Goal: Task Accomplishment & Management: Complete application form

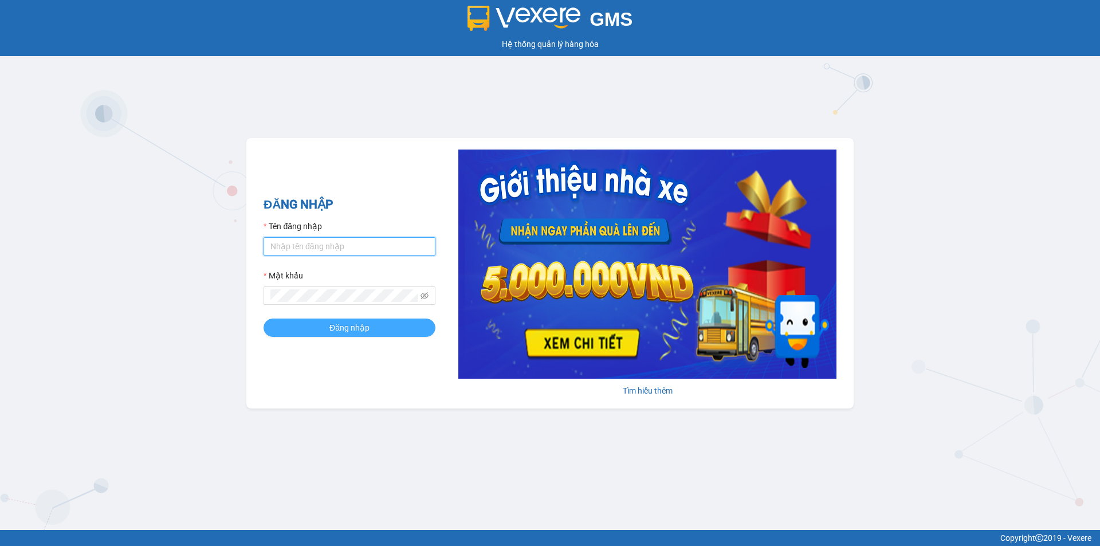
type input "nhi.taithang"
click at [360, 324] on span "Đăng nhập" at bounding box center [349, 327] width 40 height 13
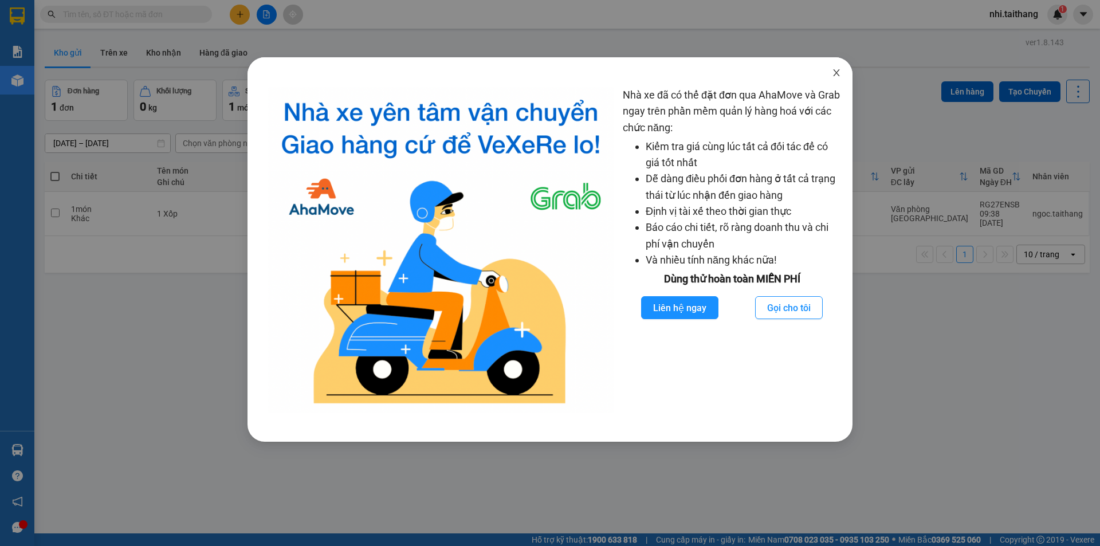
click at [839, 72] on icon "close" at bounding box center [836, 72] width 9 height 9
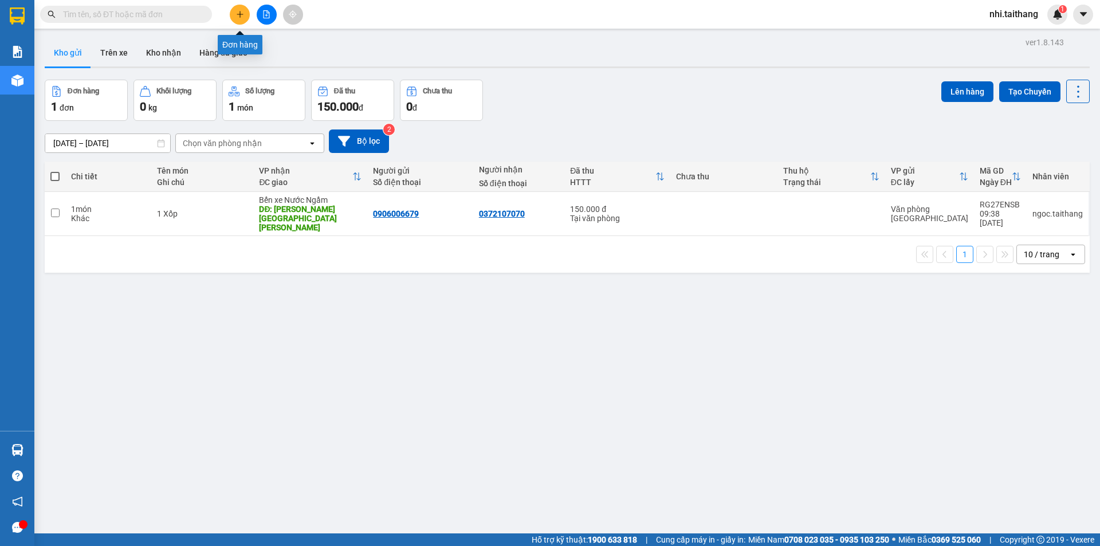
click at [245, 15] on button at bounding box center [240, 15] width 20 height 20
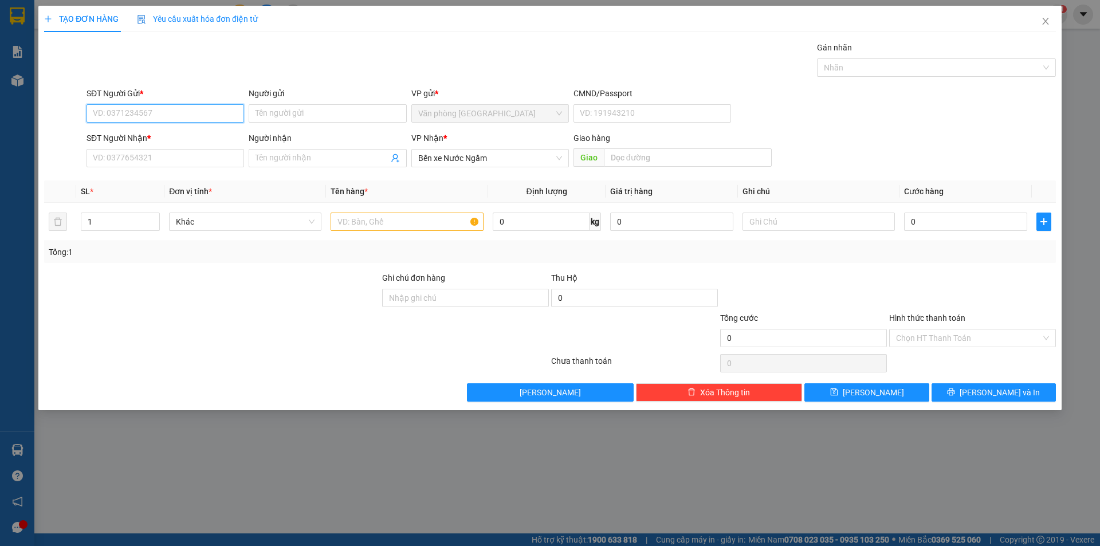
click at [159, 113] on input "SĐT Người Gửi *" at bounding box center [166, 113] width 158 height 18
type input "0862024473"
click at [189, 132] on div "0862024473" at bounding box center [165, 136] width 144 height 13
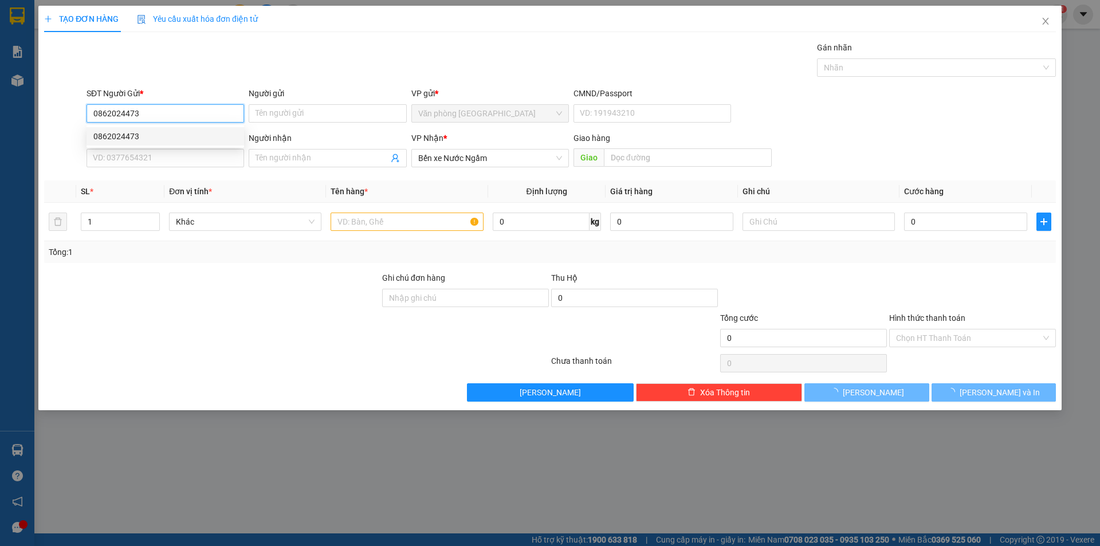
type input "250.000"
type input "0862024473"
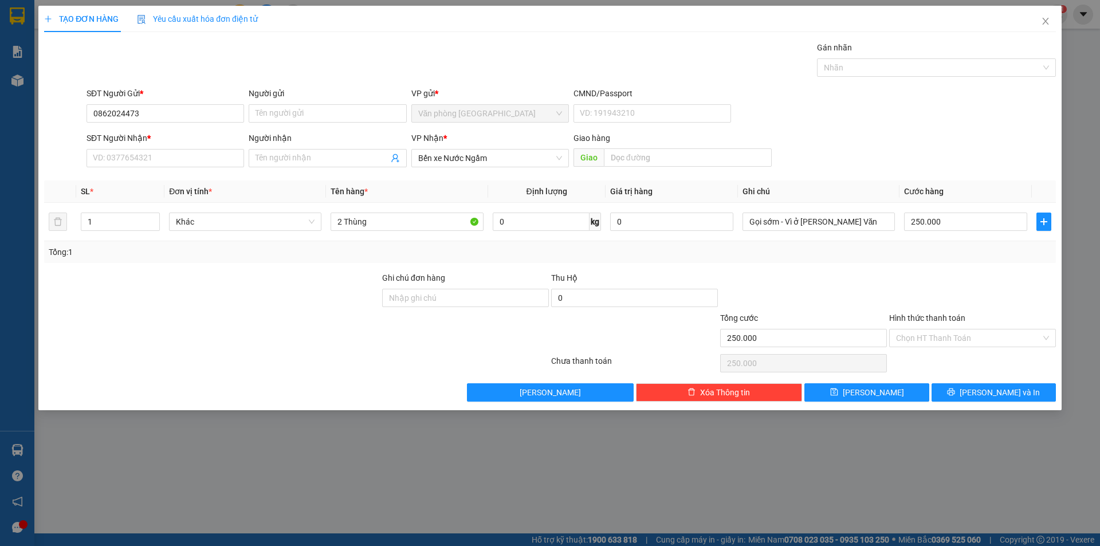
click at [166, 146] on div "SĐT Người Nhận *" at bounding box center [166, 140] width 158 height 17
click at [161, 153] on input "SĐT Người Nhận *" at bounding box center [166, 158] width 158 height 18
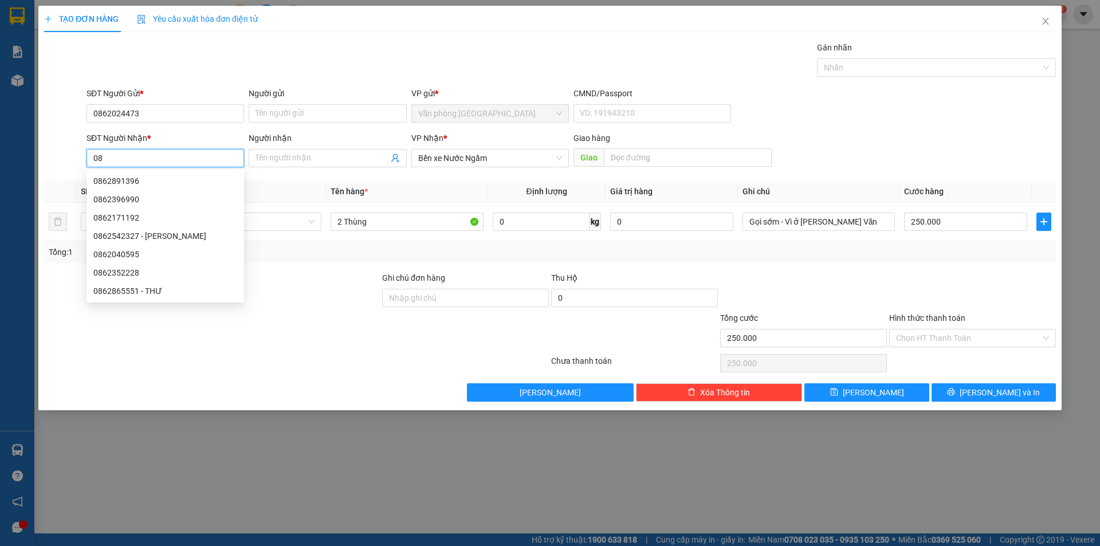
type input "0"
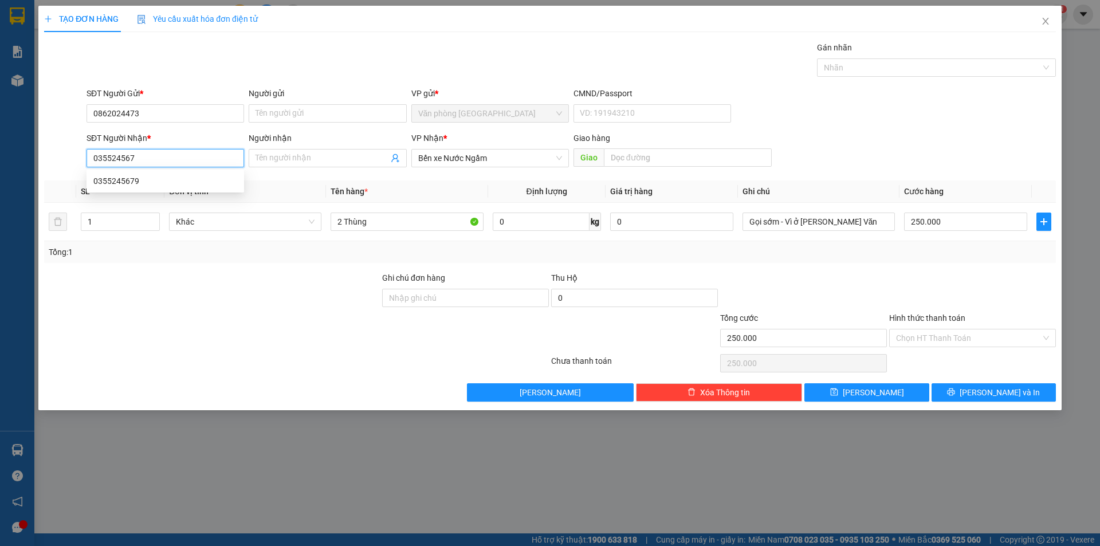
type input "0355245679"
drag, startPoint x: 171, startPoint y: 185, endPoint x: 185, endPoint y: 171, distance: 19.5
click at [171, 186] on div "0355245679" at bounding box center [165, 181] width 144 height 13
type input "N5 - [PERSON_NAME][GEOGRAPHIC_DATA]"
type input "0355245679"
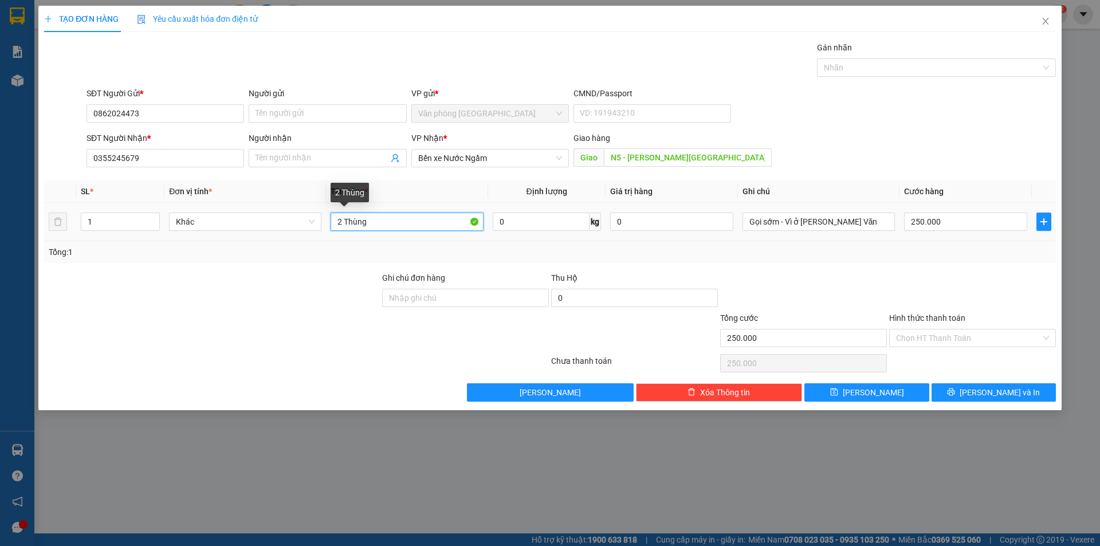
click at [425, 222] on input "2 Thùng" at bounding box center [407, 222] width 152 height 18
type input "1 THÙNG"
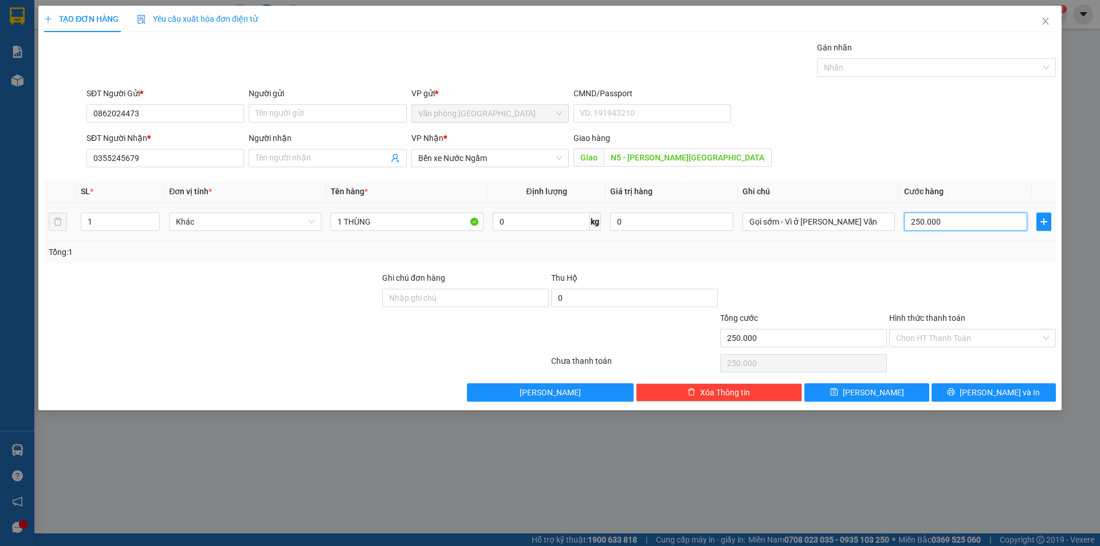
click at [954, 222] on input "250.000" at bounding box center [965, 222] width 123 height 18
type input "0"
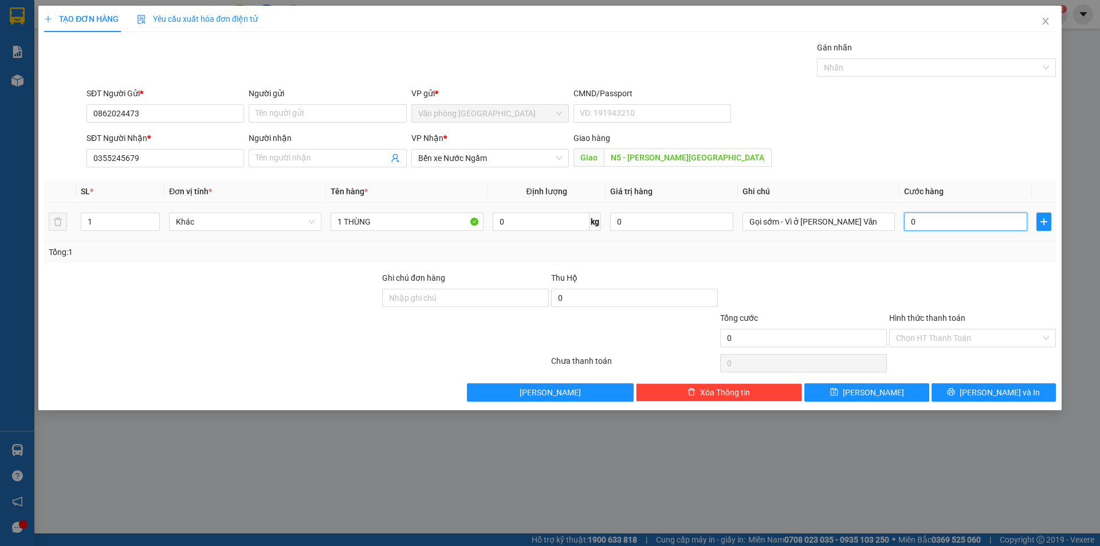
type input "2"
type input "002"
type input "20"
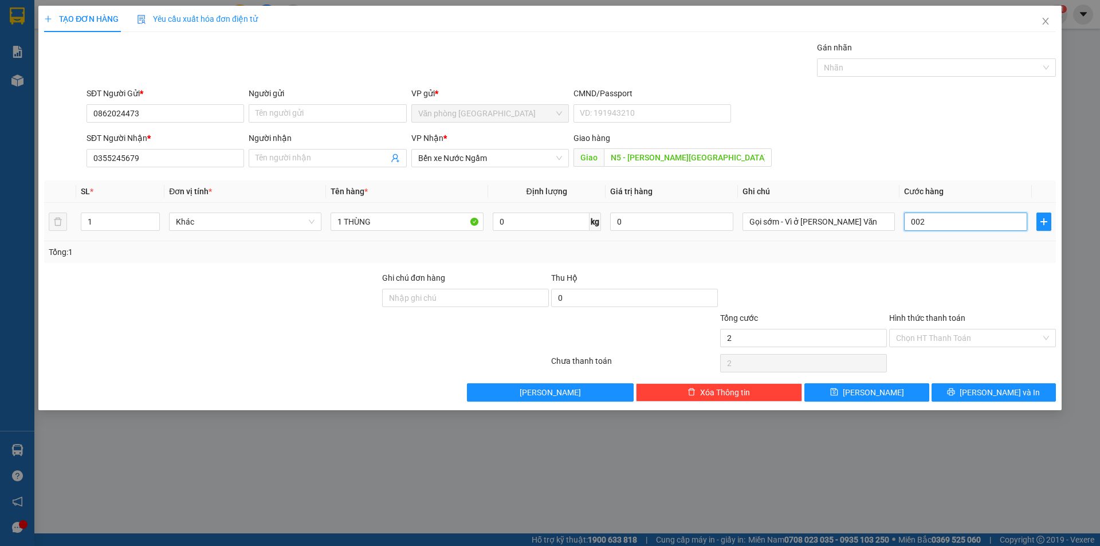
type input "0.020"
type input "200"
type input "00.200"
type input "200.000"
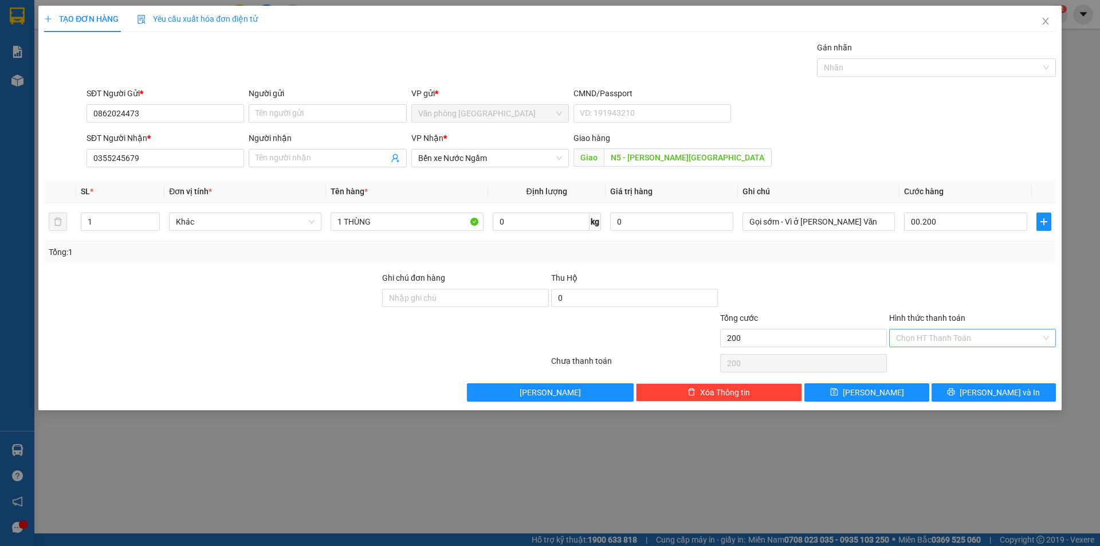
type input "200.000"
click at [955, 333] on input "Hình thức thanh toán" at bounding box center [968, 337] width 145 height 17
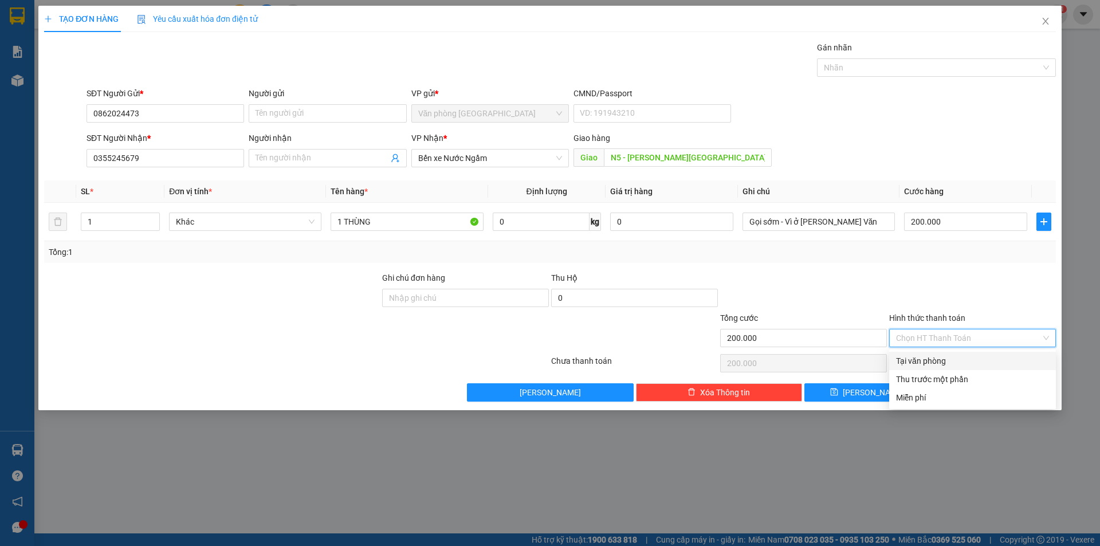
click at [911, 358] on div "Tại văn phòng" at bounding box center [972, 361] width 153 height 13
type input "0"
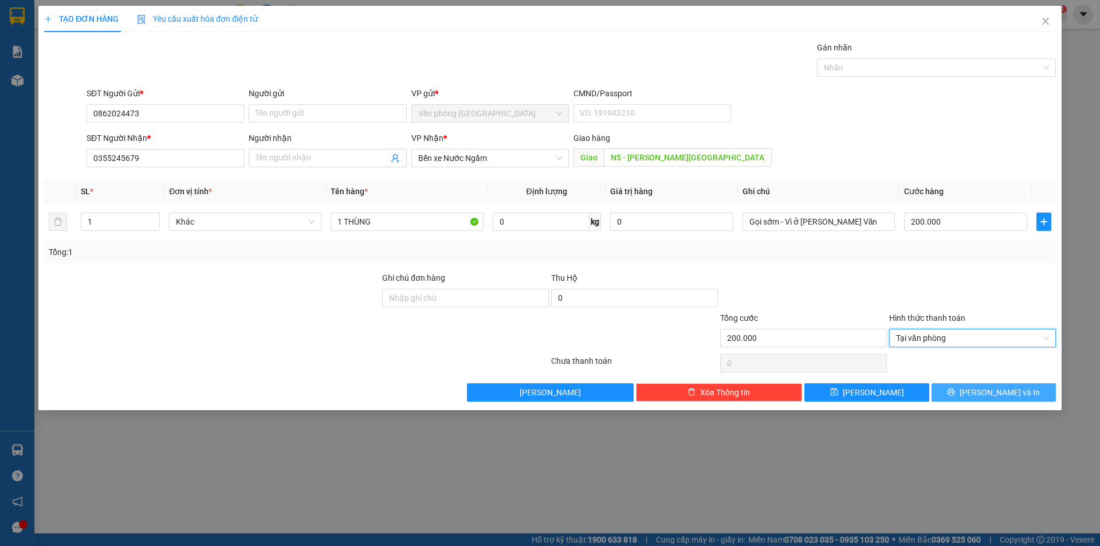
click at [980, 390] on button "[PERSON_NAME] và In" at bounding box center [994, 392] width 124 height 18
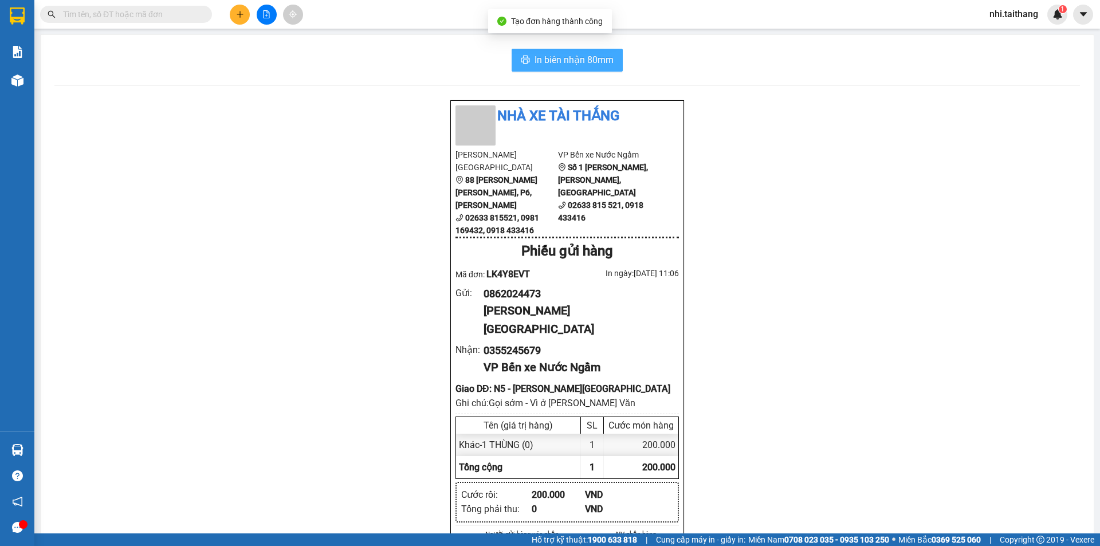
click at [574, 64] on span "In biên nhận 80mm" at bounding box center [574, 60] width 79 height 14
